Goal: Navigation & Orientation: Find specific page/section

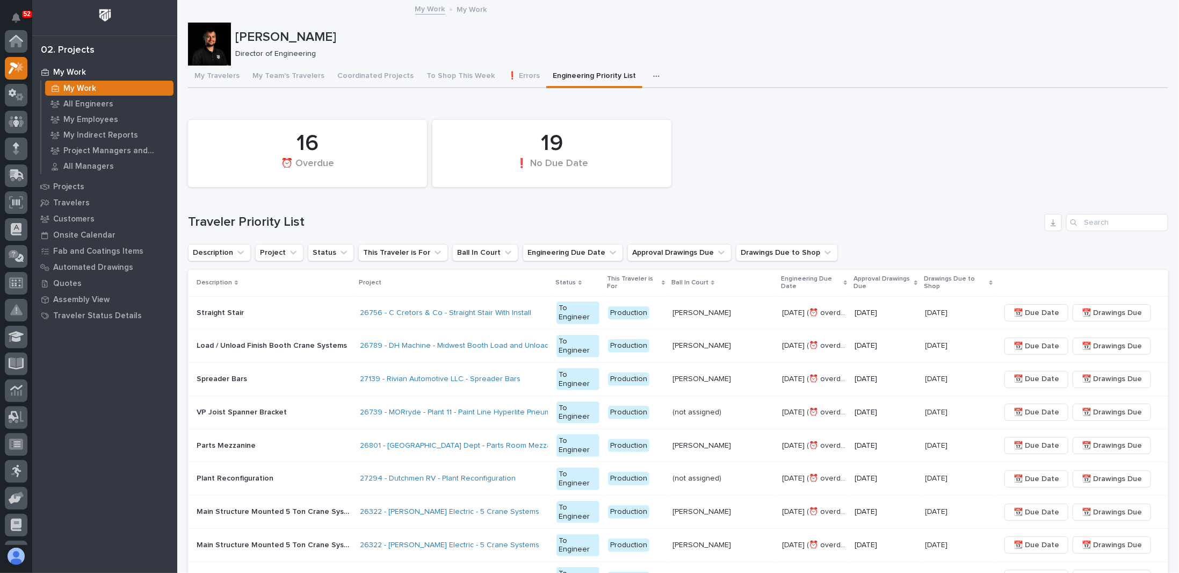
scroll to position [27, 0]
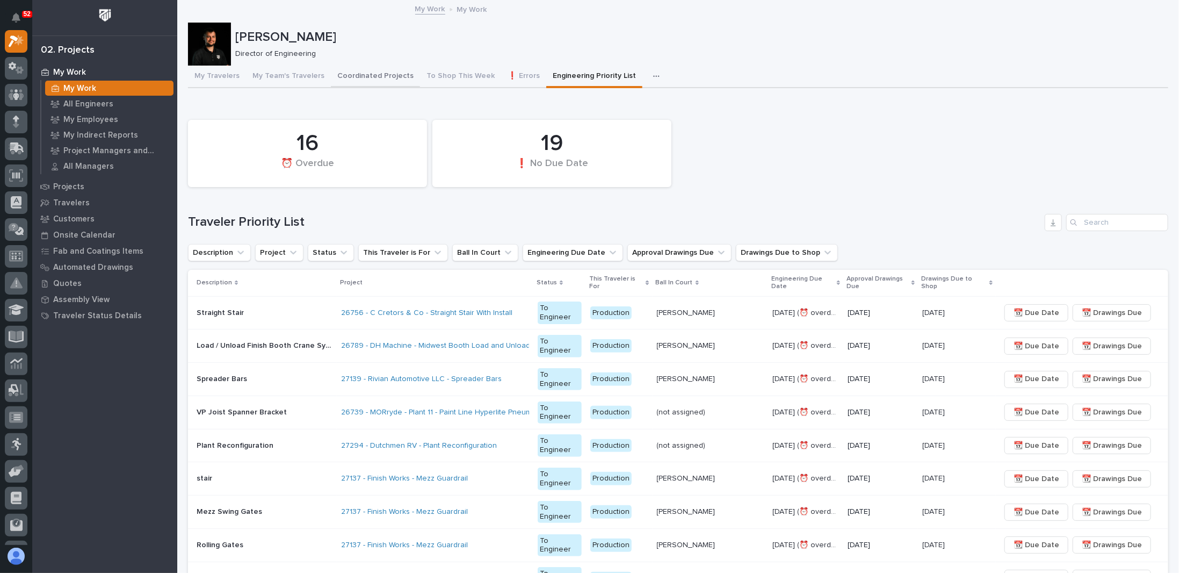
click at [371, 77] on button "Coordinated Projects" at bounding box center [375, 77] width 89 height 23
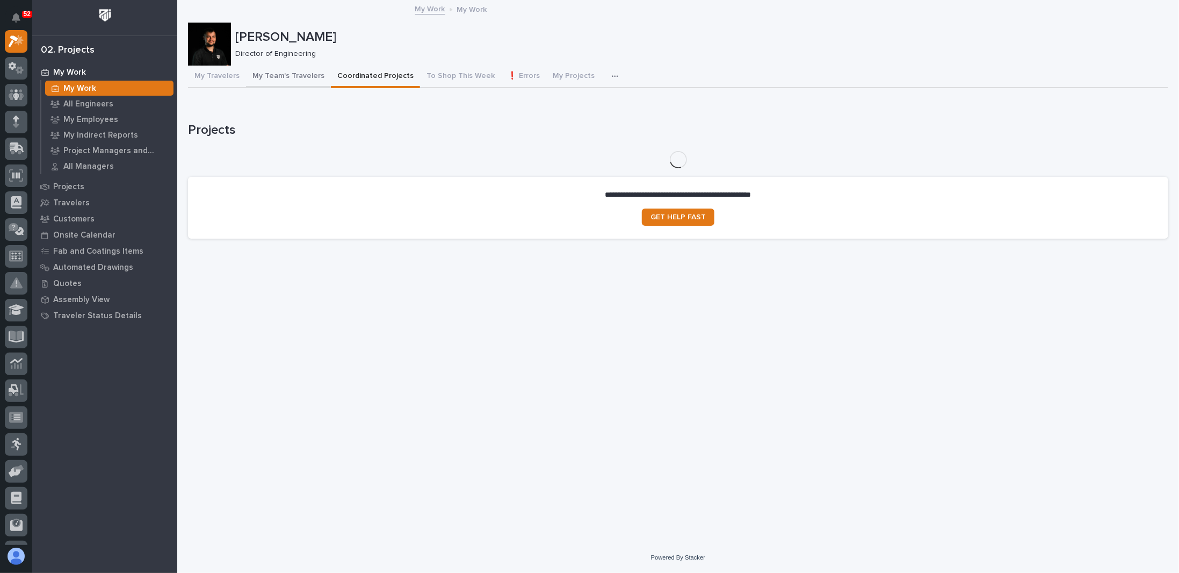
click at [305, 78] on button "My Team's Travelers" at bounding box center [288, 77] width 85 height 23
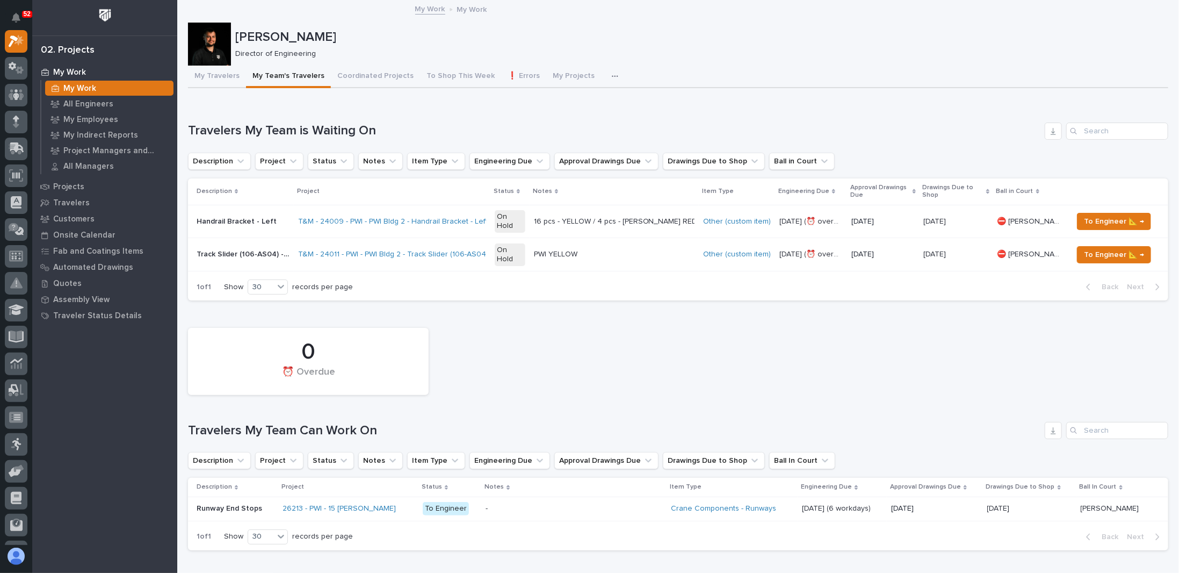
click at [612, 77] on icon "button" at bounding box center [615, 77] width 6 height 8
click at [592, 44] on p "Leighton Yoder" at bounding box center [699, 38] width 929 height 16
click at [14, 118] on icon at bounding box center [17, 121] width 16 height 12
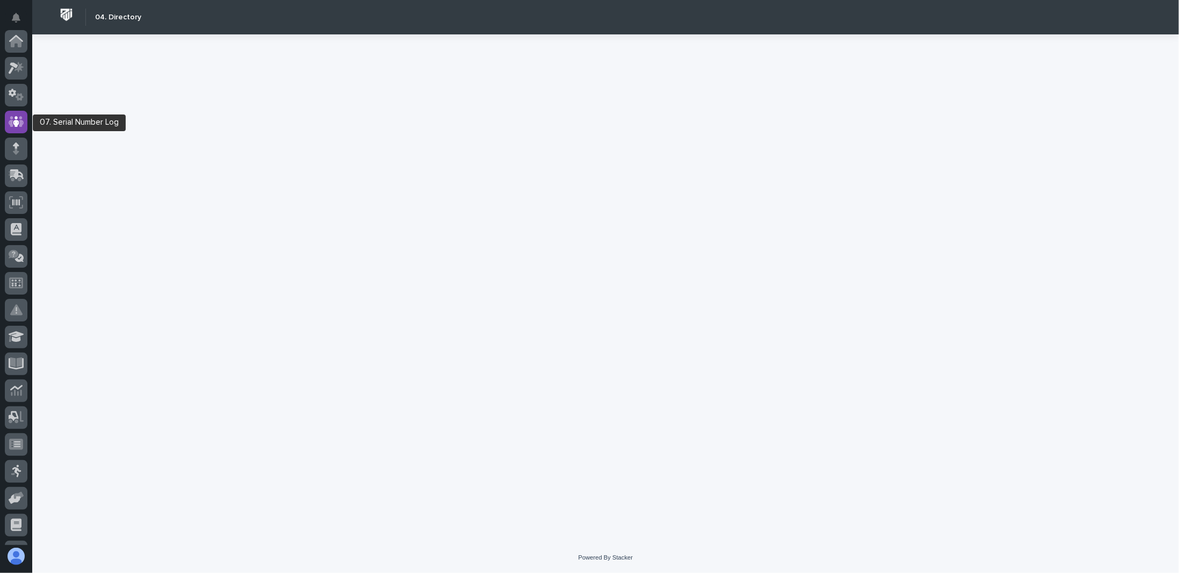
scroll to position [81, 0]
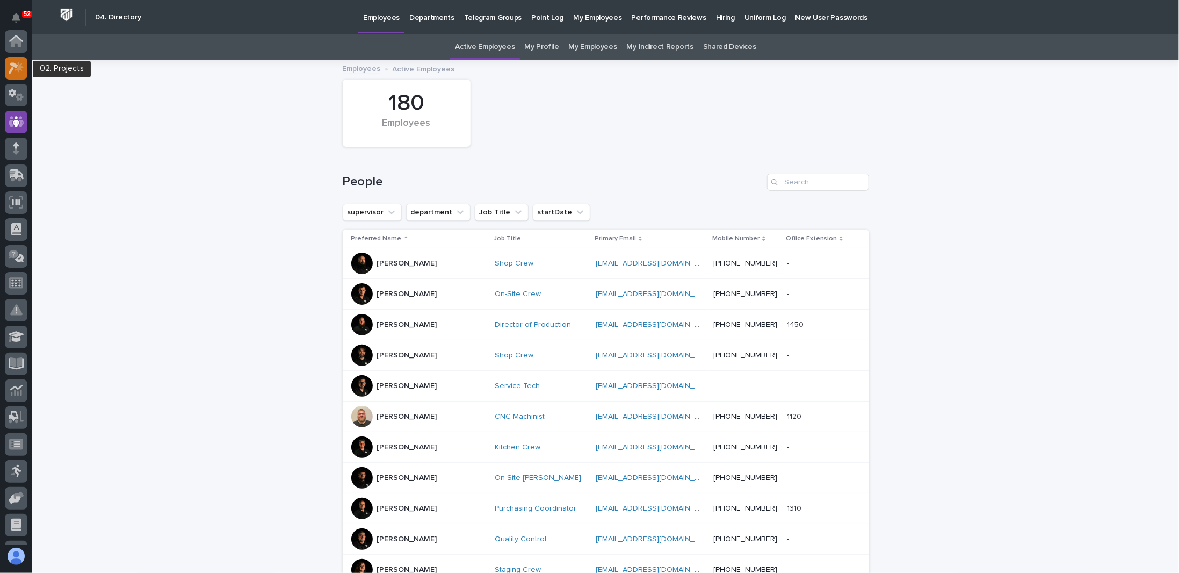
click at [24, 66] on div at bounding box center [16, 68] width 23 height 23
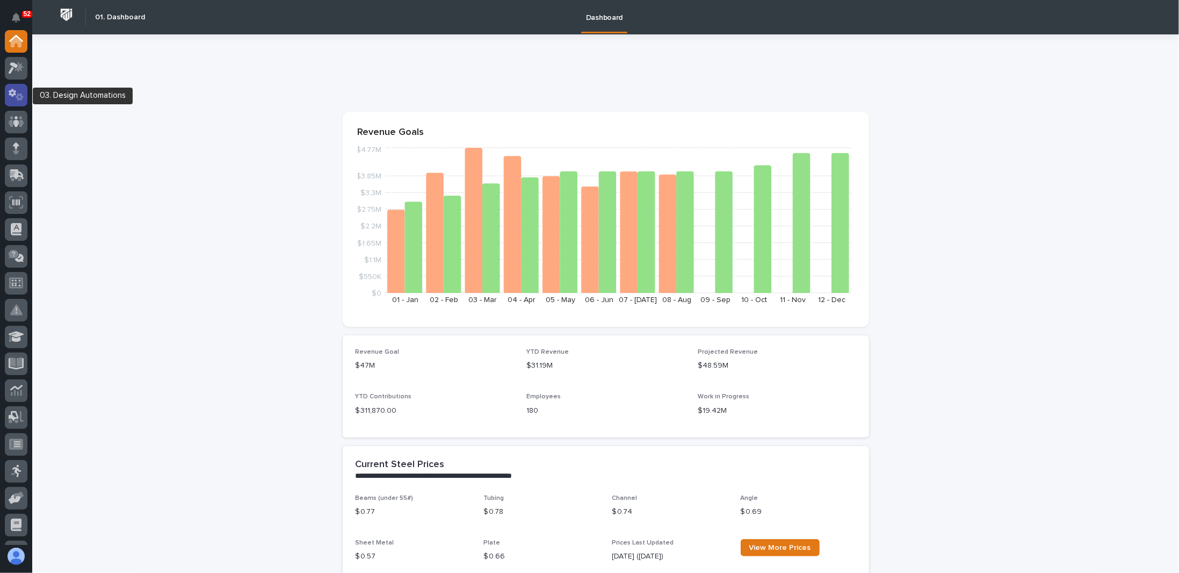
click at [18, 101] on div at bounding box center [16, 95] width 23 height 23
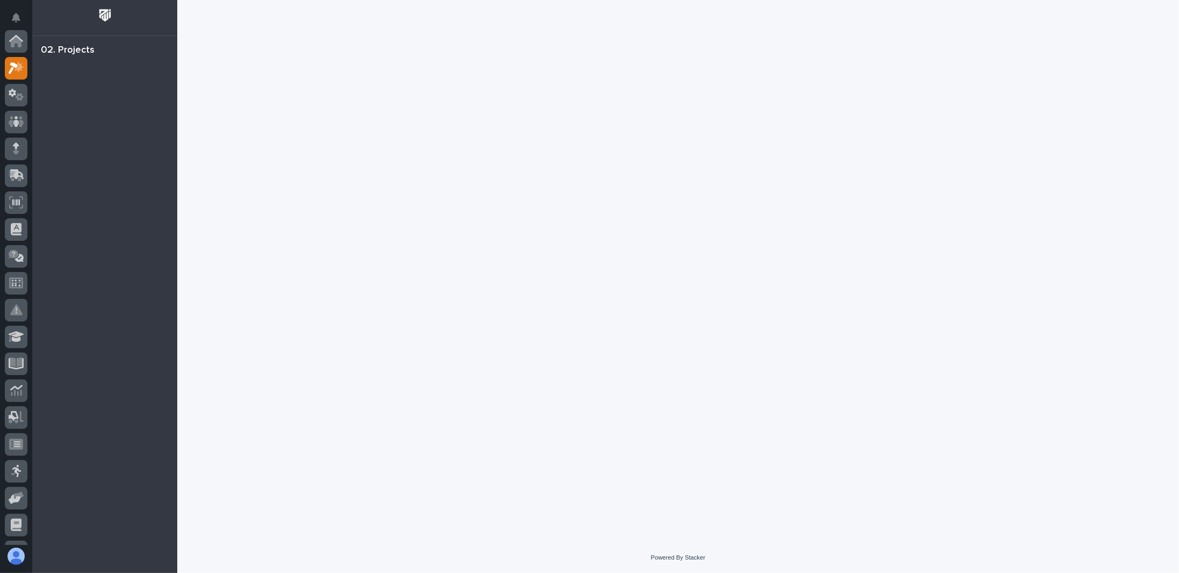
scroll to position [27, 0]
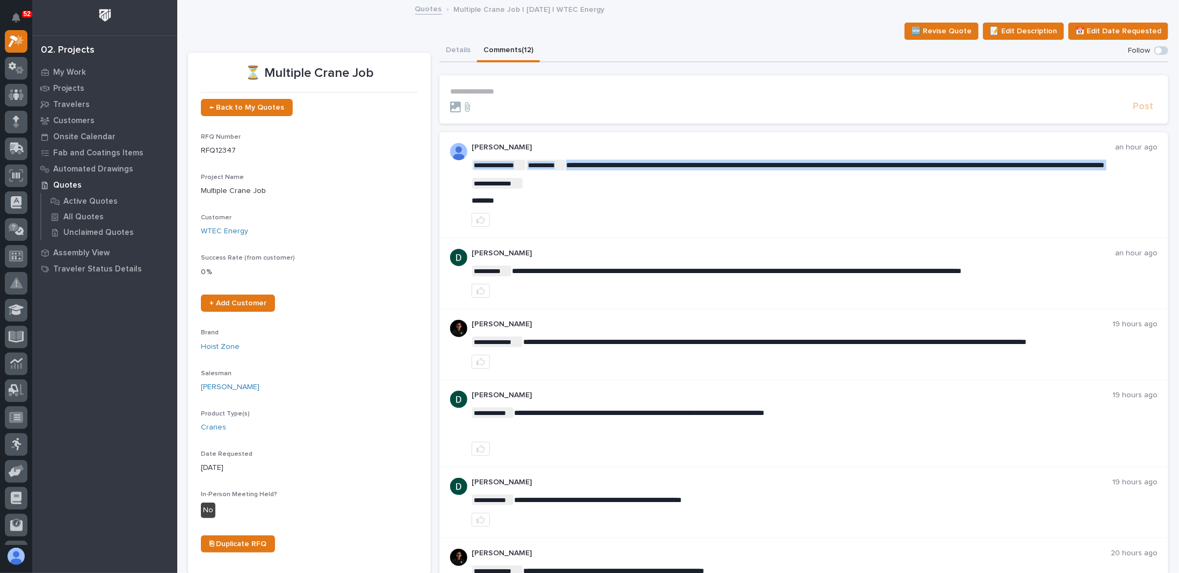
drag, startPoint x: 510, startPoint y: 212, endPoint x: 520, endPoint y: 189, distance: 25.5
click at [530, 189] on p "**********" at bounding box center [815, 183] width 686 height 11
click at [527, 205] on p "*******" at bounding box center [815, 200] width 686 height 9
